Goal: Check status: Check status

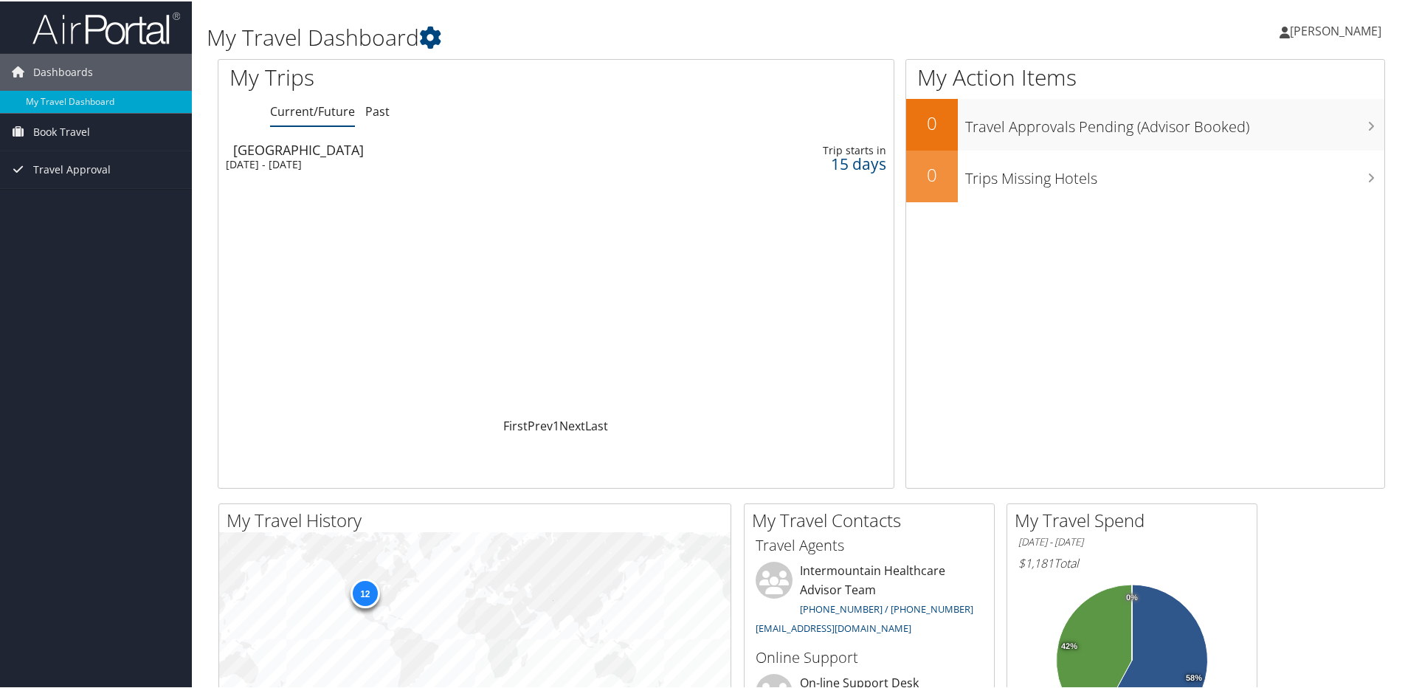
click at [354, 145] on div "[GEOGRAPHIC_DATA]" at bounding box center [443, 148] width 421 height 13
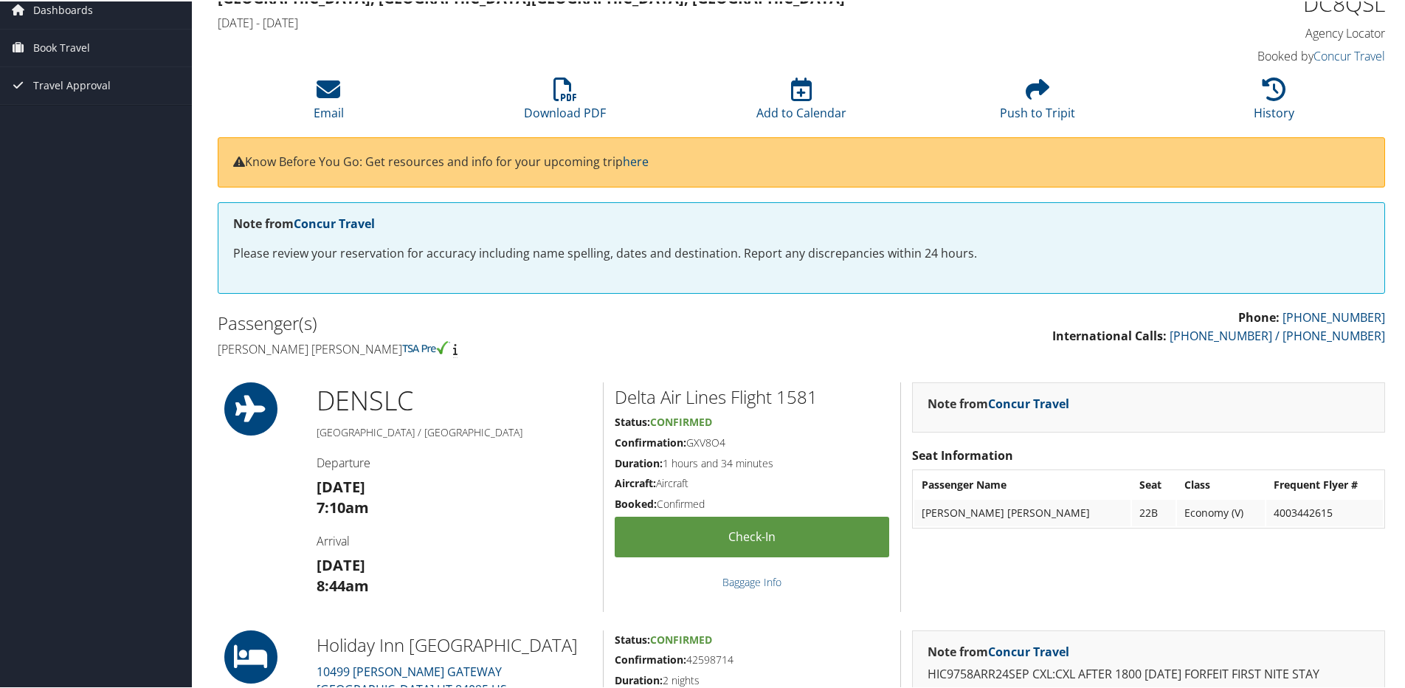
scroll to position [221, 0]
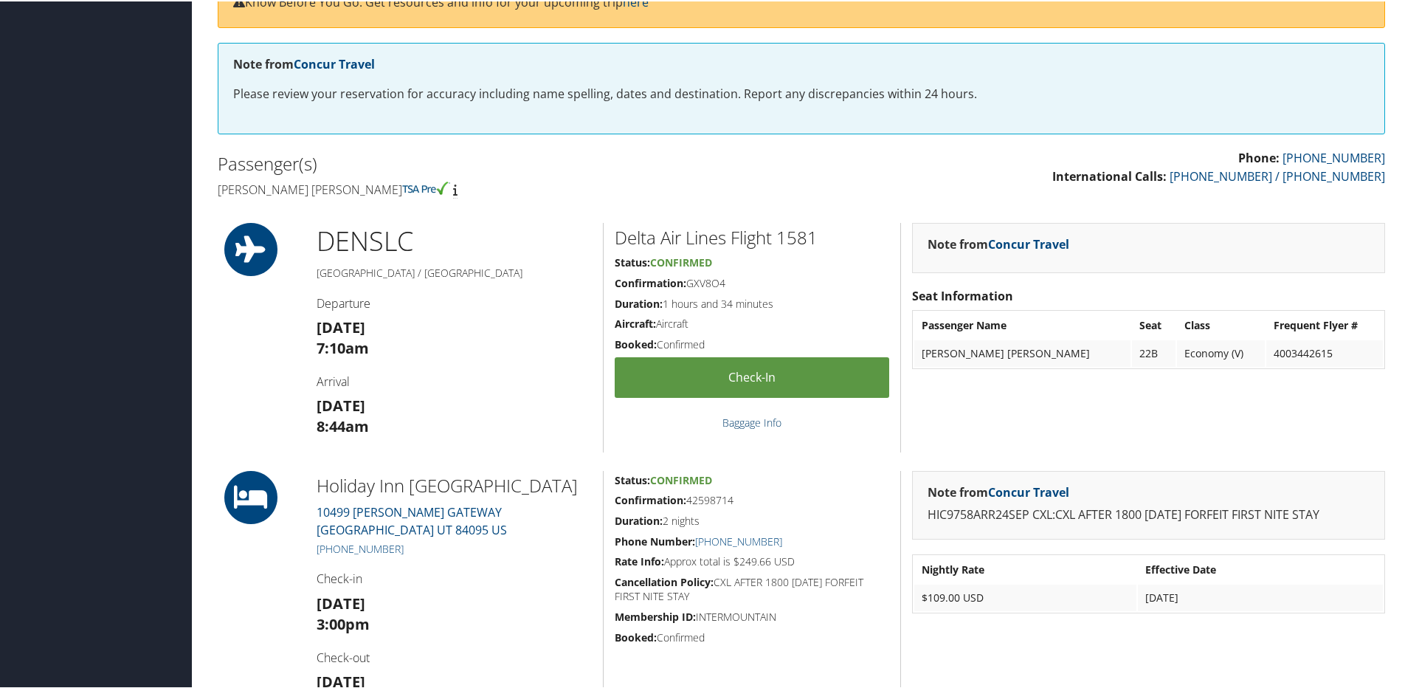
click at [769, 425] on link "Baggage Info" at bounding box center [751, 421] width 59 height 14
drag, startPoint x: 725, startPoint y: 282, endPoint x: 687, endPoint y: 280, distance: 37.7
click at [687, 280] on h5 "Confirmation: GXV8O4" at bounding box center [752, 282] width 275 height 15
copy h5 "GXV8O4"
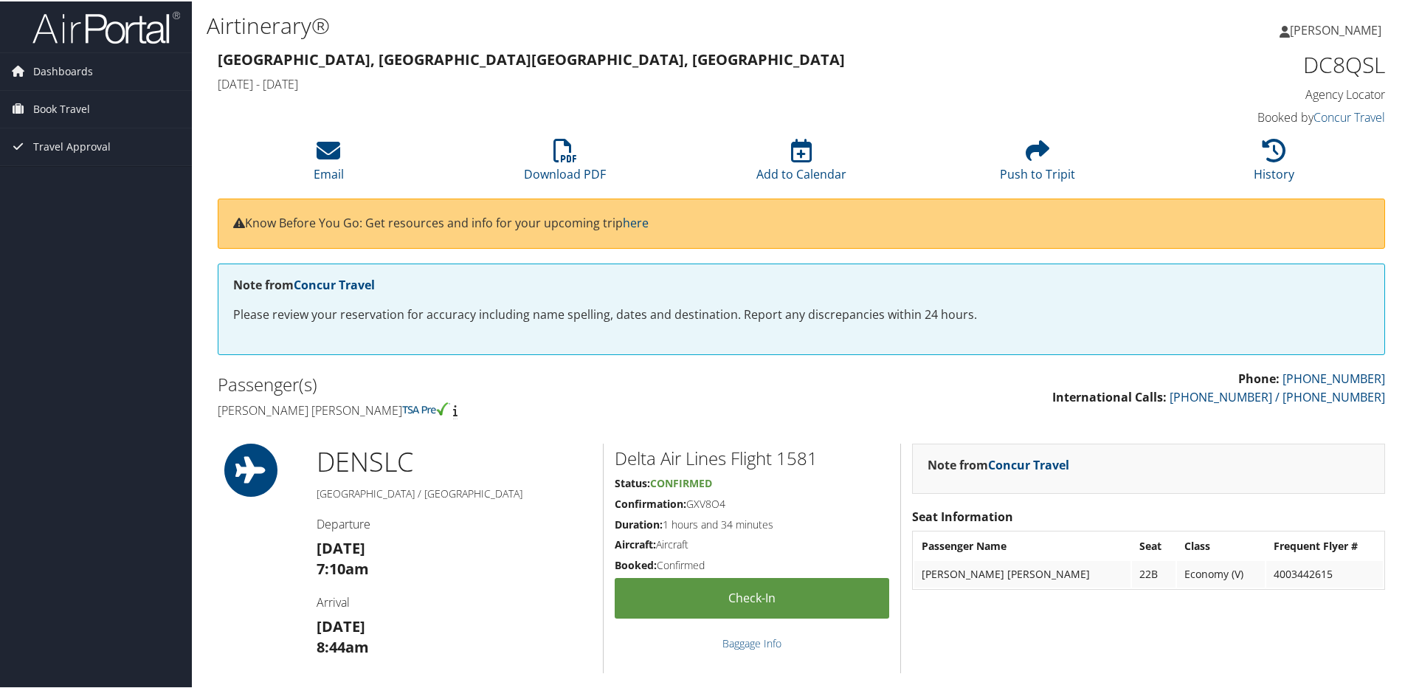
scroll to position [0, 0]
click at [86, 63] on span "Dashboards" at bounding box center [63, 70] width 60 height 37
click at [96, 35] on img at bounding box center [106, 27] width 148 height 35
